Goal: Find specific page/section: Find specific page/section

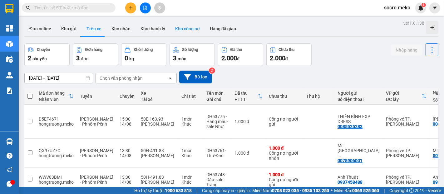
click at [180, 29] on button "Kho công nợ" at bounding box center [187, 28] width 35 height 15
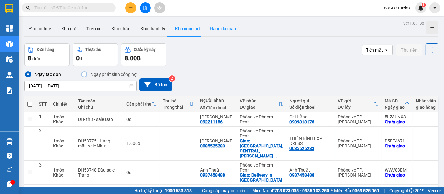
click at [223, 28] on button "Hàng đã giao" at bounding box center [223, 28] width 36 height 15
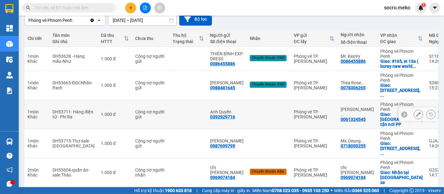
scroll to position [66, 0]
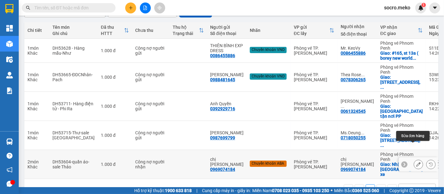
click at [416, 162] on icon at bounding box center [418, 164] width 4 height 4
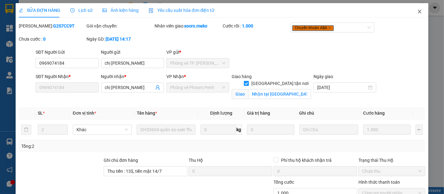
click at [418, 10] on icon "close" at bounding box center [419, 12] width 3 height 4
